Goal: Transaction & Acquisition: Purchase product/service

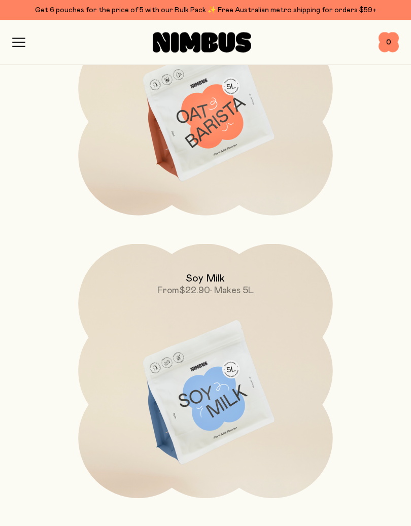
scroll to position [4459, 0]
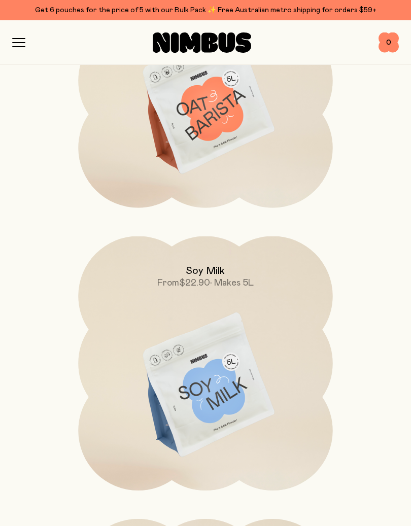
click at [260, 404] on img at bounding box center [205, 385] width 254 height 299
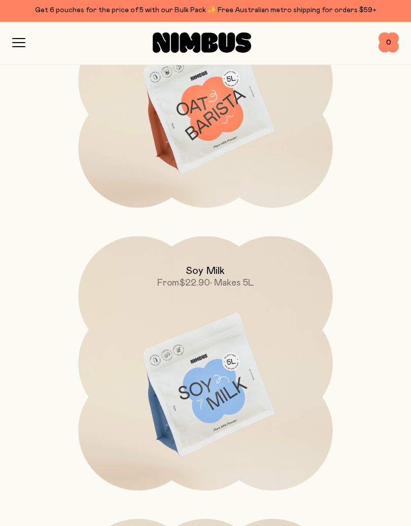
click at [252, 403] on img at bounding box center [205, 385] width 254 height 299
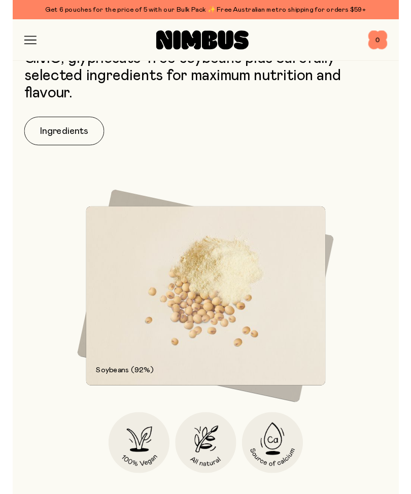
scroll to position [884, 0]
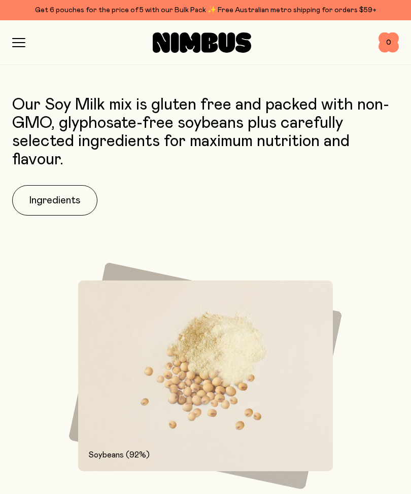
click at [1, 219] on div "Our Soy Milk mix is gluten free and packed with non-GMO, glyphosate-free soybea…" at bounding box center [205, 415] width 411 height 639
click at [62, 205] on button "Ingredients" at bounding box center [54, 200] width 85 height 30
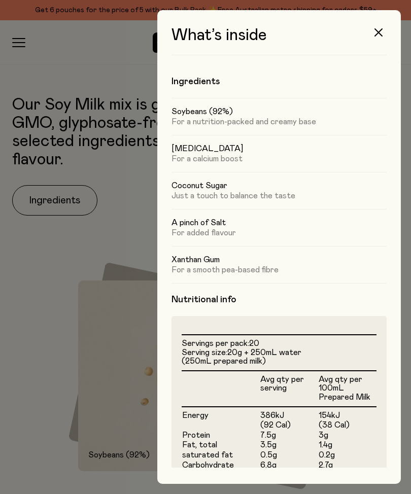
click at [41, 404] on div at bounding box center [205, 247] width 411 height 494
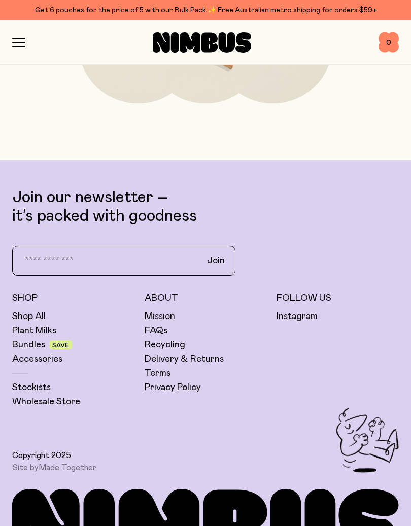
scroll to position [4251, 0]
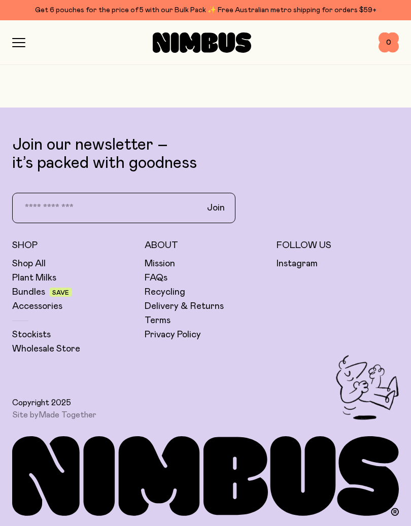
click at [396, 339] on div "Follow Us Instagram" at bounding box center [338, 298] width 122 height 116
click at [25, 295] on link "Bundles" at bounding box center [28, 292] width 33 height 12
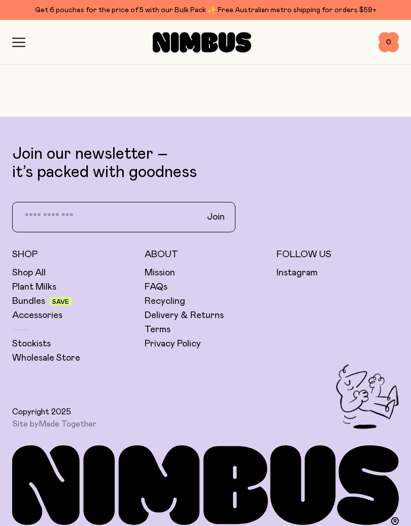
scroll to position [2116, 0]
